Goal: Task Accomplishment & Management: Manage account settings

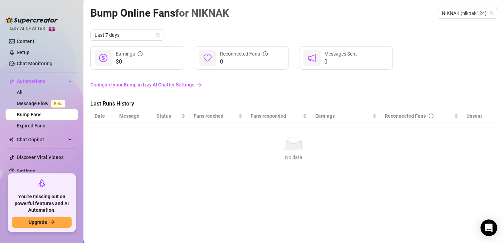
scroll to position [77, 0]
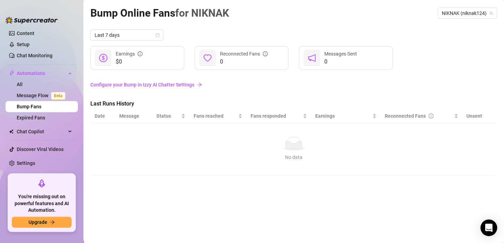
click at [184, 87] on link "Configure your Bump in Izzy AI Chatter Settings" at bounding box center [293, 85] width 406 height 8
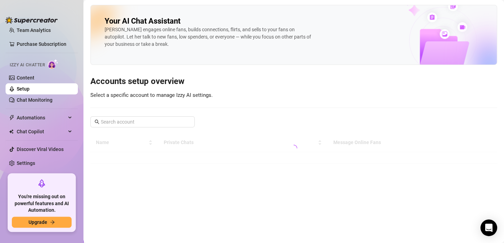
scroll to position [33, 0]
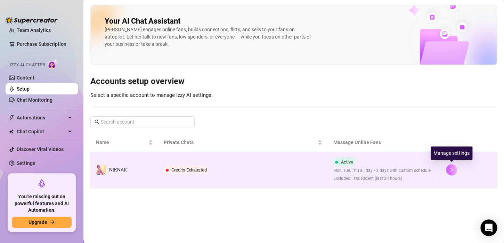
click at [448, 172] on button "button" at bounding box center [451, 169] width 11 height 11
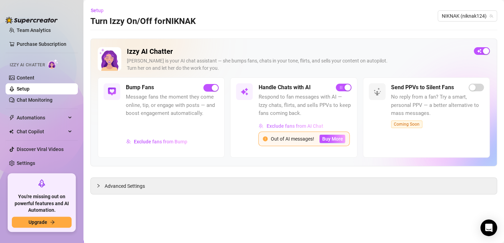
click at [311, 128] on span "Exclude fans from AI Chat" at bounding box center [294, 126] width 57 height 6
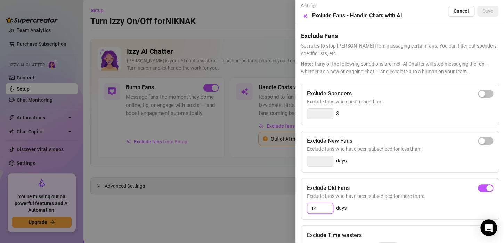
click at [327, 207] on input "14" at bounding box center [320, 208] width 26 height 10
click at [453, 10] on span "Cancel" at bounding box center [460, 11] width 15 height 6
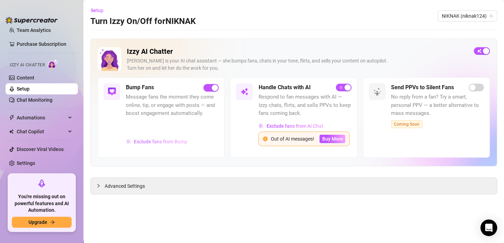
click at [171, 144] on span "Exclude fans from Bump" at bounding box center [161, 142] width 54 height 6
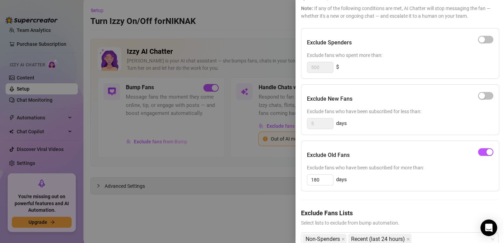
scroll to position [78, 0]
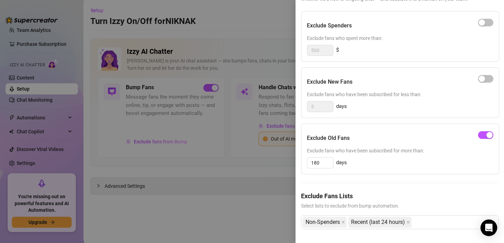
click at [253, 223] on div at bounding box center [252, 121] width 504 height 243
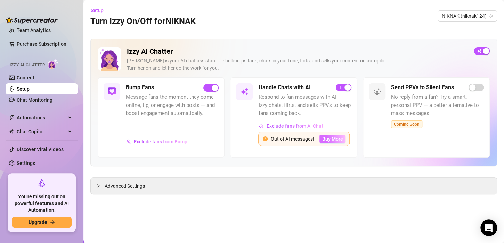
click at [333, 136] on span "Buy More" at bounding box center [332, 139] width 21 height 6
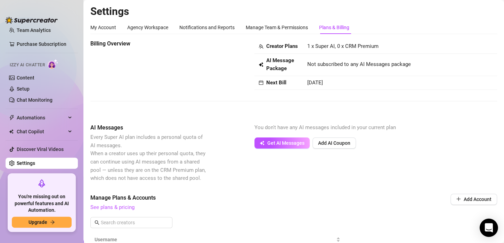
click at [487, 231] on icon "Open Intercom Messenger" at bounding box center [488, 227] width 9 height 9
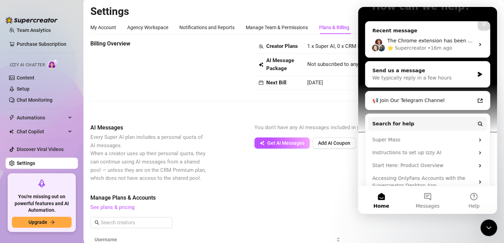
scroll to position [80, 0]
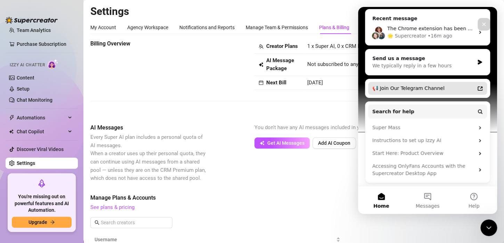
click at [417, 88] on div "📢 Join Our Telegram Channel" at bounding box center [423, 88] width 102 height 7
